Goal: Information Seeking & Learning: Learn about a topic

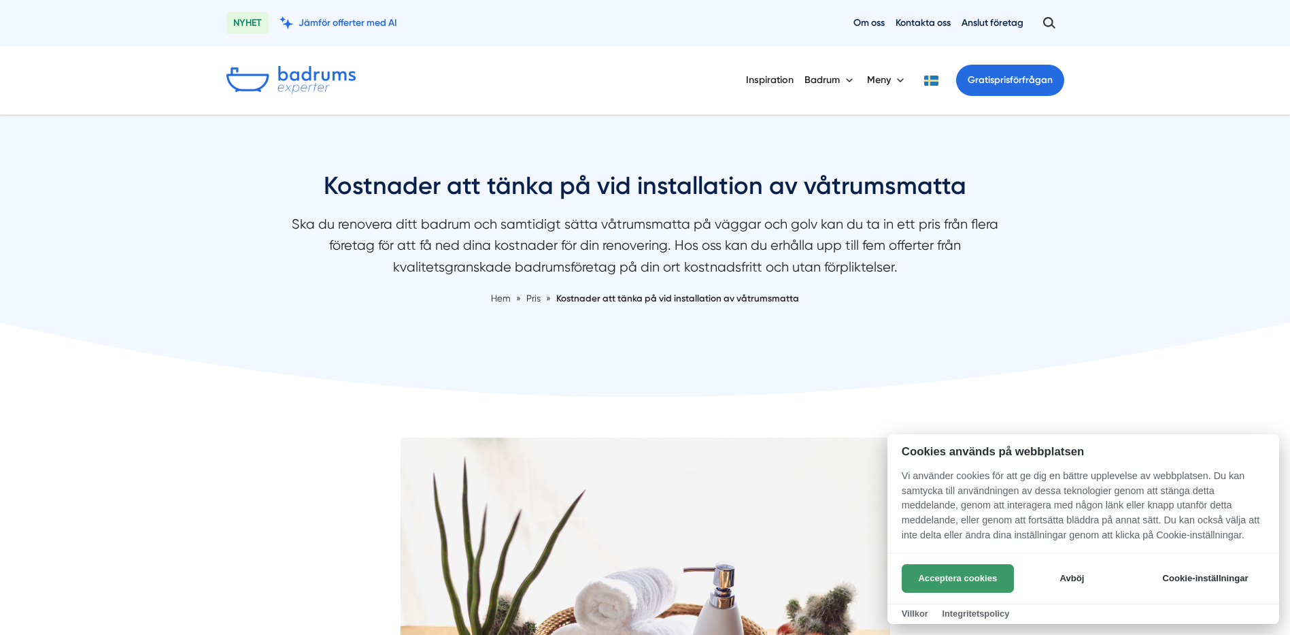
click at [961, 583] on button "Acceptera cookies" at bounding box center [958, 578] width 112 height 29
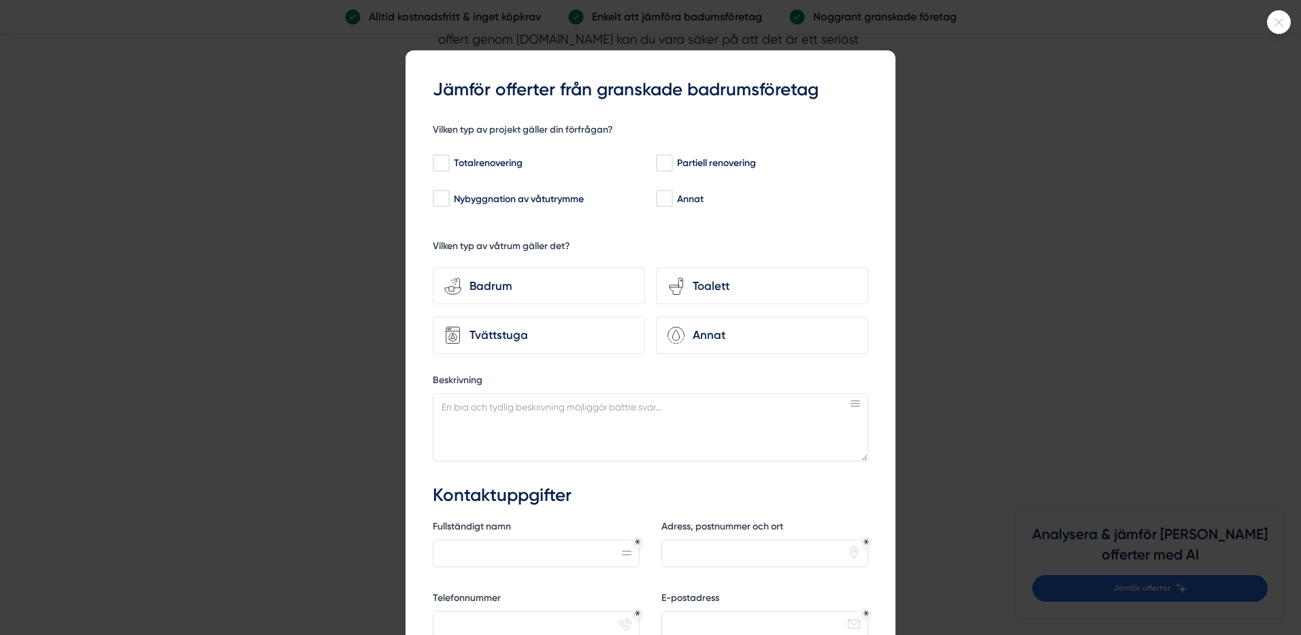
scroll to position [2993, 0]
click at [439, 160] on input "Totalrenovering" at bounding box center [441, 163] width 16 height 14
checkbox input "true"
click at [558, 294] on div "Badrum" at bounding box center [547, 286] width 172 height 18
click at [0, 0] on input "bathroom-tub-towel Badrum" at bounding box center [0, 0] width 0 height 0
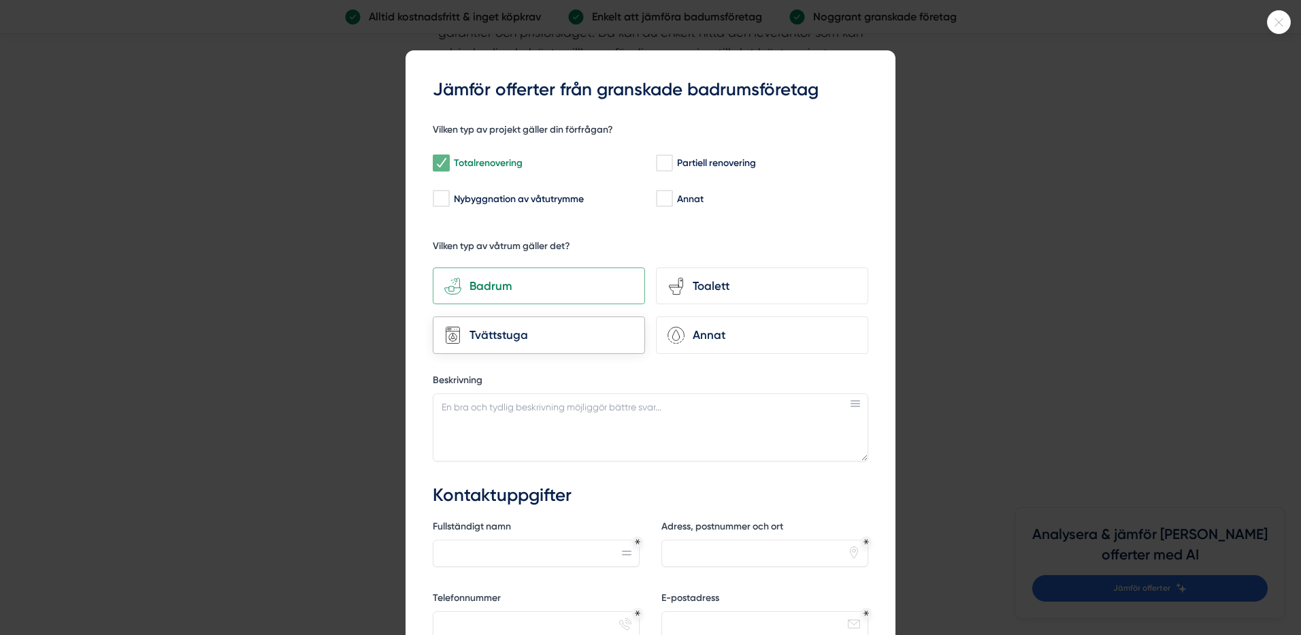
click at [569, 334] on div "Tvättstuga" at bounding box center [547, 335] width 172 height 18
click at [0, 0] on input "Tvättstuga" at bounding box center [0, 0] width 0 height 0
click at [566, 334] on div "Tvättstuga" at bounding box center [547, 335] width 172 height 18
click at [0, 0] on input "Tvättstuga" at bounding box center [0, 0] width 0 height 0
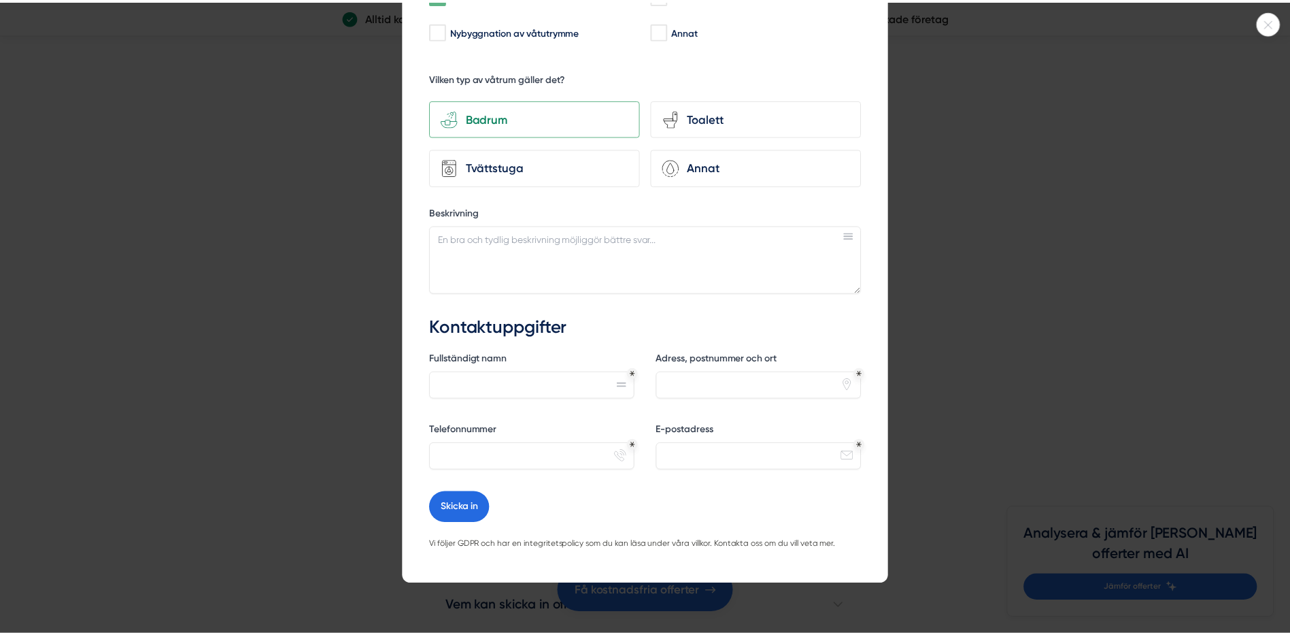
scroll to position [0, 0]
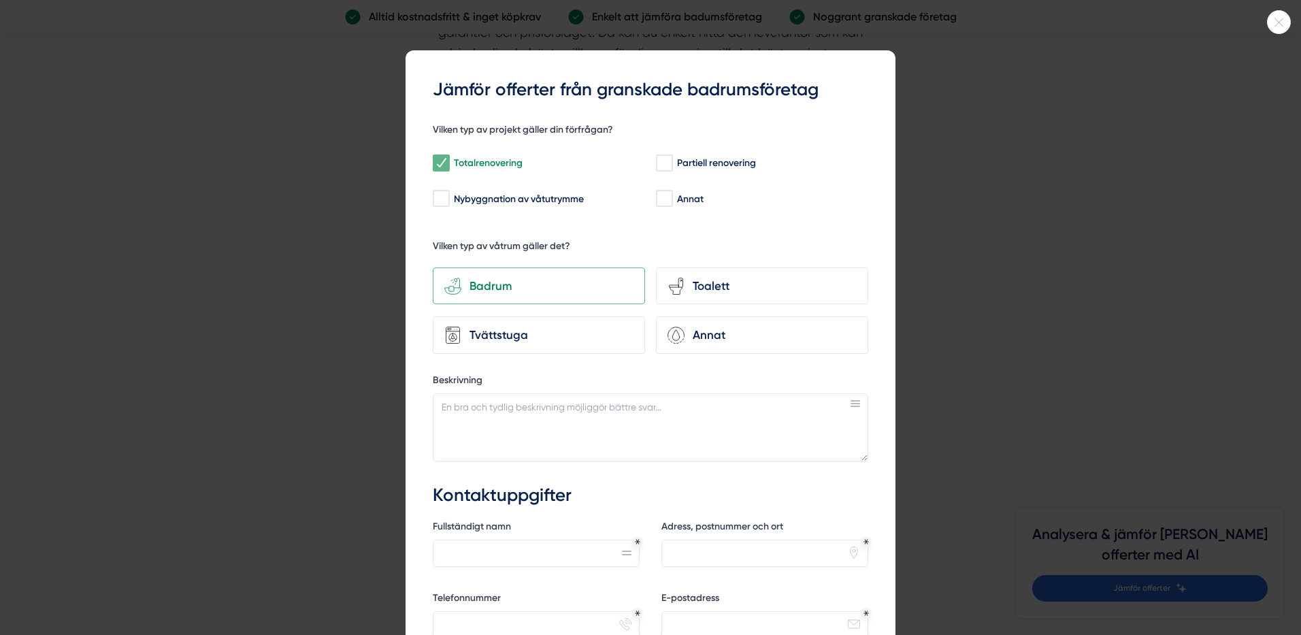
click at [1278, 22] on icon at bounding box center [1279, 22] width 8 height 8
